Goal: Task Accomplishment & Management: Complete application form

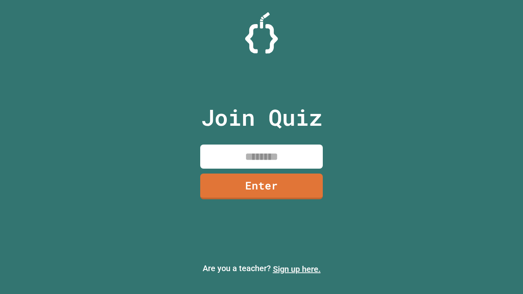
click at [296, 269] on link "Sign up here." at bounding box center [297, 269] width 48 height 10
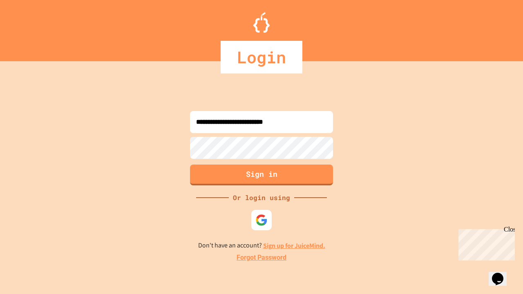
type input "**********"
